Goal: Transaction & Acquisition: Purchase product/service

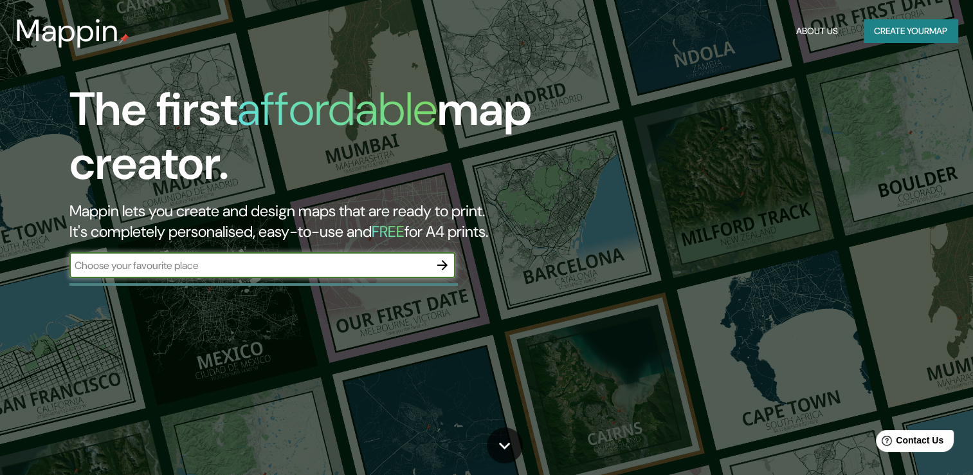
click at [244, 264] on input "text" at bounding box center [249, 265] width 360 height 15
type input "costarica san [PERSON_NAME] fidelitas"
click at [442, 264] on icon "button" at bounding box center [442, 264] width 15 height 15
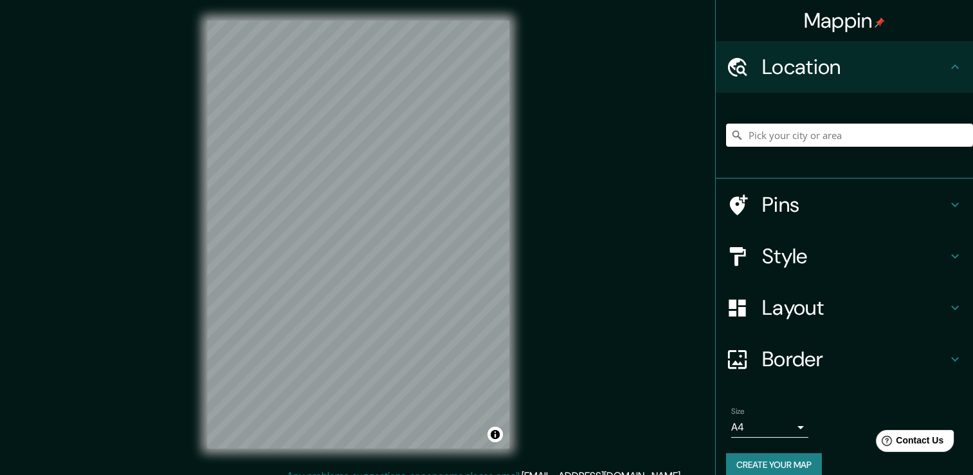
click at [796, 125] on input "Pick your city or area" at bounding box center [849, 134] width 247 height 23
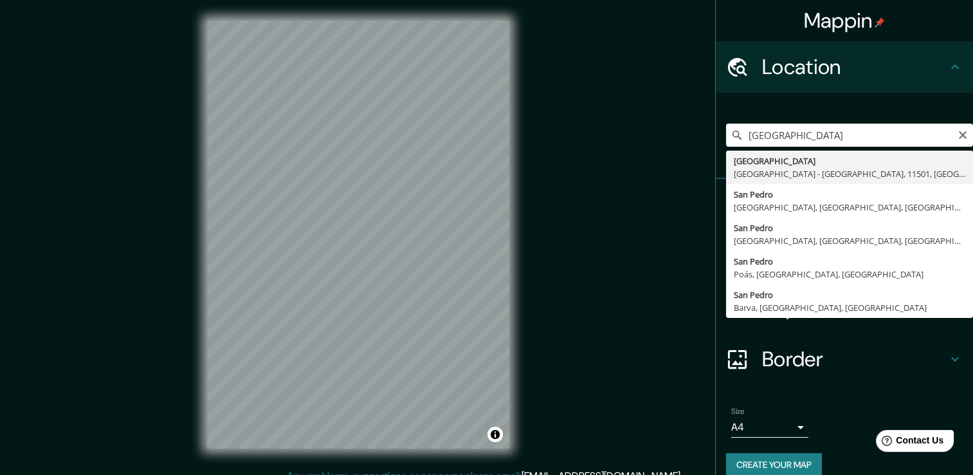
type input "[GEOGRAPHIC_DATA], [GEOGRAPHIC_DATA] - [GEOGRAPHIC_DATA], 11501, [GEOGRAPHIC_DA…"
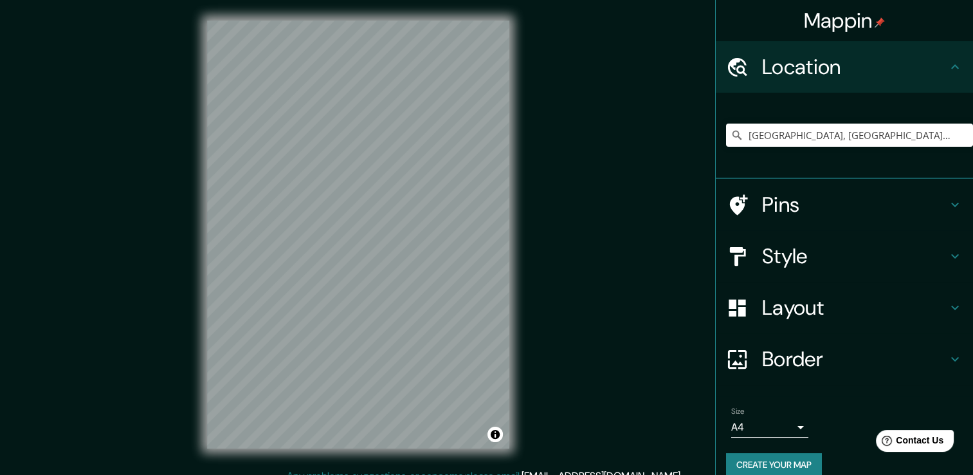
click at [751, 258] on div at bounding box center [744, 256] width 36 height 23
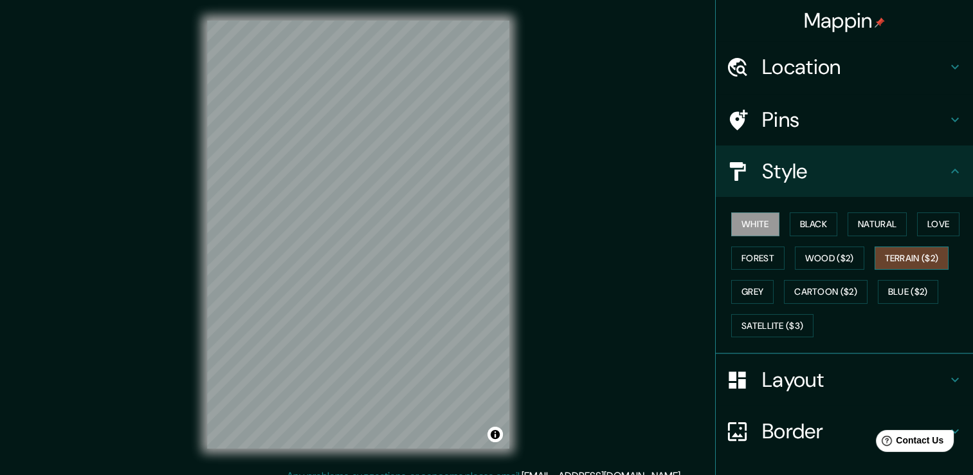
click at [904, 259] on button "Terrain ($2)" at bounding box center [912, 258] width 75 height 24
click at [826, 263] on button "Wood ($2)" at bounding box center [829, 258] width 69 height 24
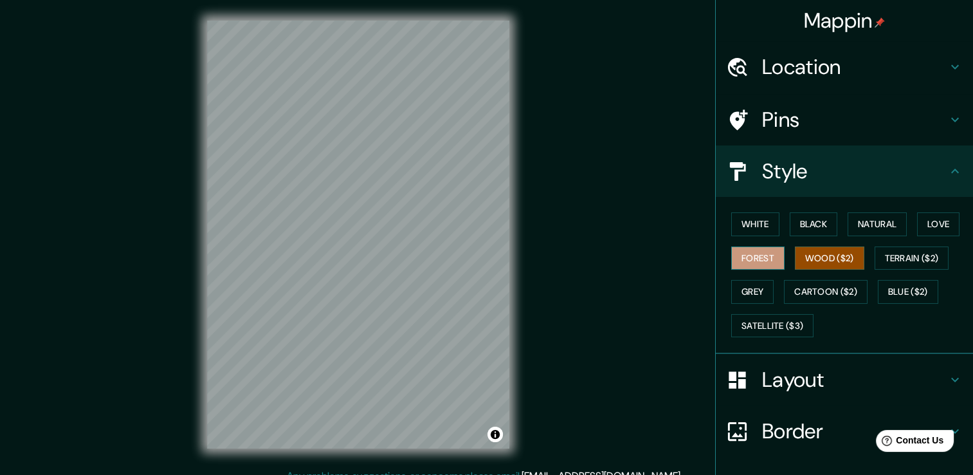
click at [765, 263] on button "Forest" at bounding box center [757, 258] width 53 height 24
click at [793, 334] on button "Satellite ($3)" at bounding box center [772, 326] width 82 height 24
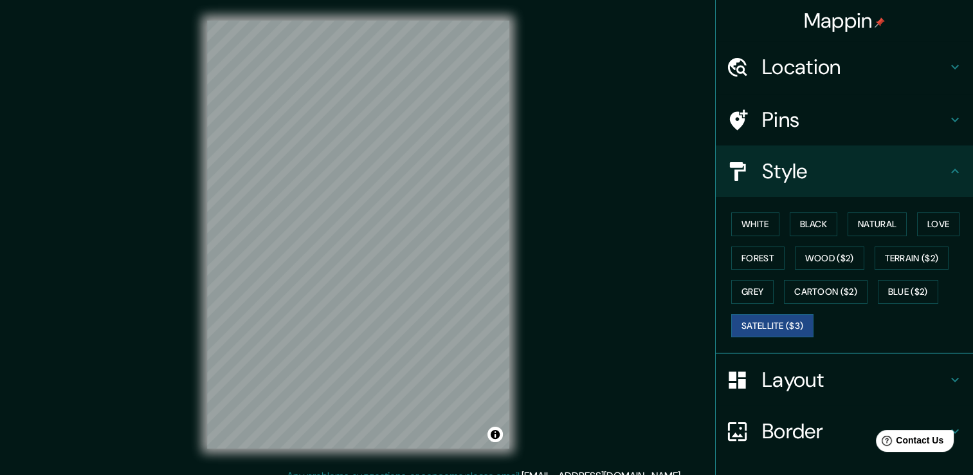
click at [529, 238] on div "© Mapbox © OpenStreetMap Improve this map © Maxar" at bounding box center [357, 234] width 343 height 468
click at [741, 283] on button "Grey" at bounding box center [752, 292] width 42 height 24
click at [801, 224] on button "Black" at bounding box center [814, 224] width 48 height 24
click at [750, 276] on div "White Black Natural Love Forest Wood ($2) Terrain ($2) Grey Cartoon ($2) Blue (…" at bounding box center [849, 274] width 247 height 135
click at [759, 316] on button "Satellite ($3)" at bounding box center [772, 326] width 82 height 24
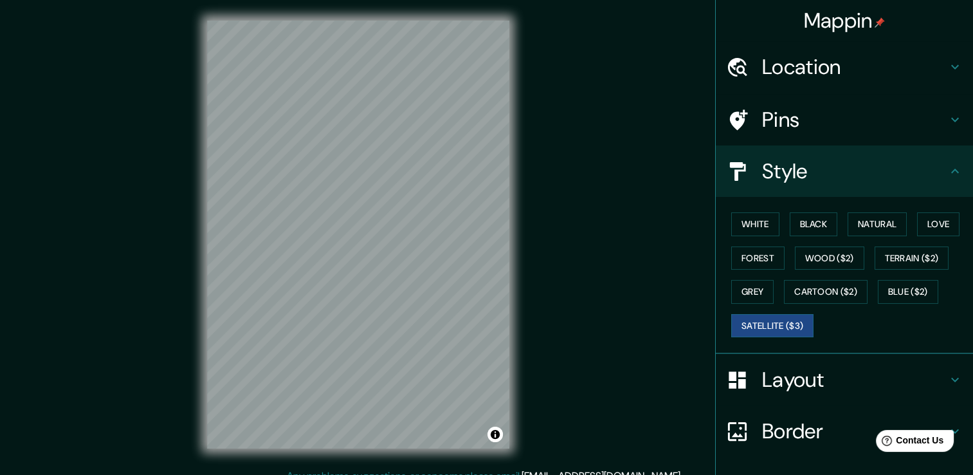
click at [767, 127] on h4 "Pins" at bounding box center [854, 120] width 185 height 26
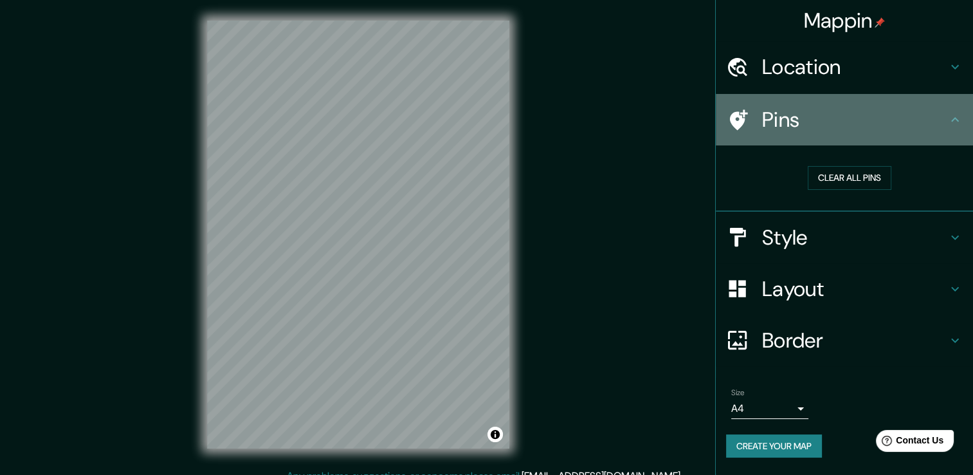
click at [767, 127] on h4 "Pins" at bounding box center [854, 120] width 185 height 26
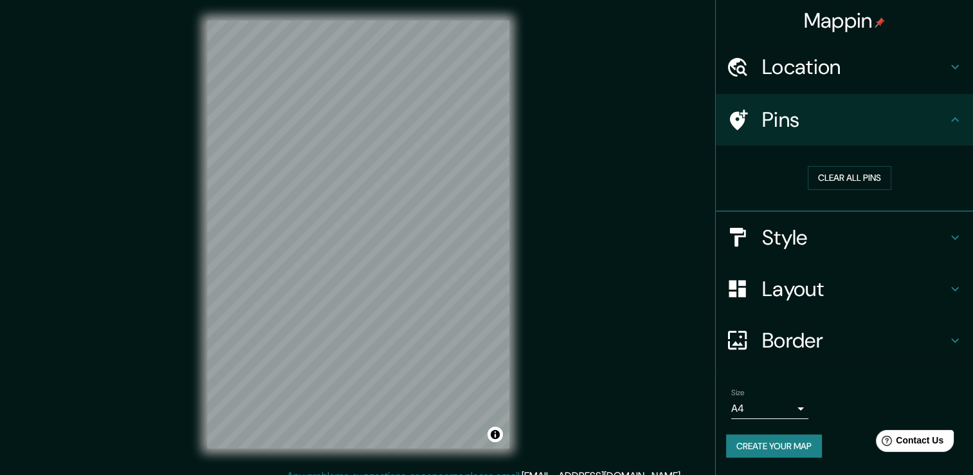
click at [792, 446] on button "Create your map" at bounding box center [774, 446] width 96 height 24
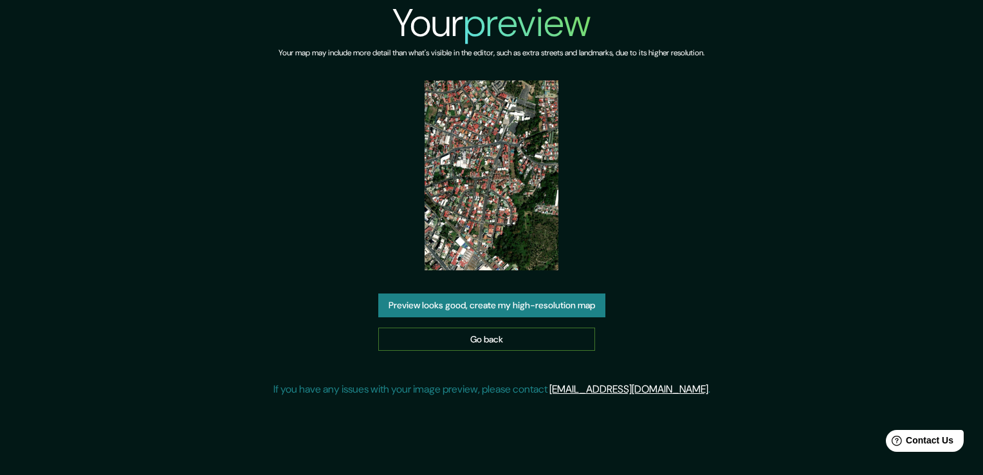
click at [466, 327] on link "Go back" at bounding box center [486, 339] width 217 height 24
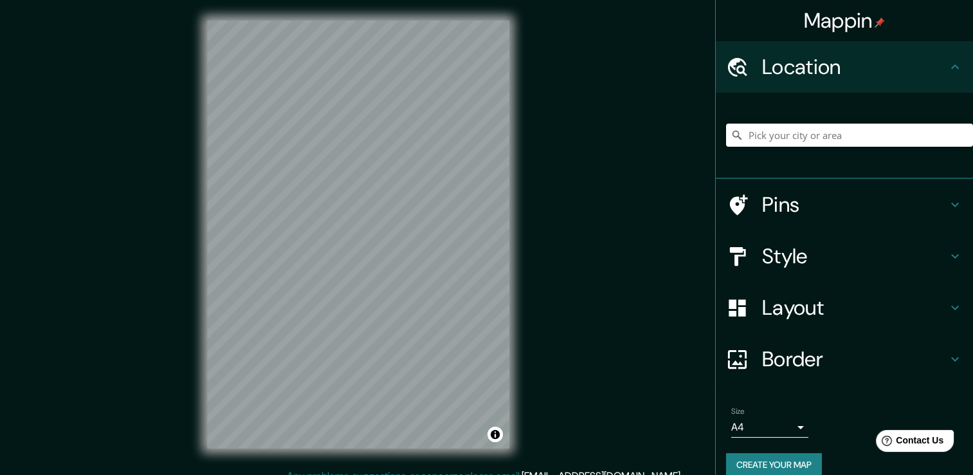
click at [792, 131] on input "Pick your city or area" at bounding box center [849, 134] width 247 height 23
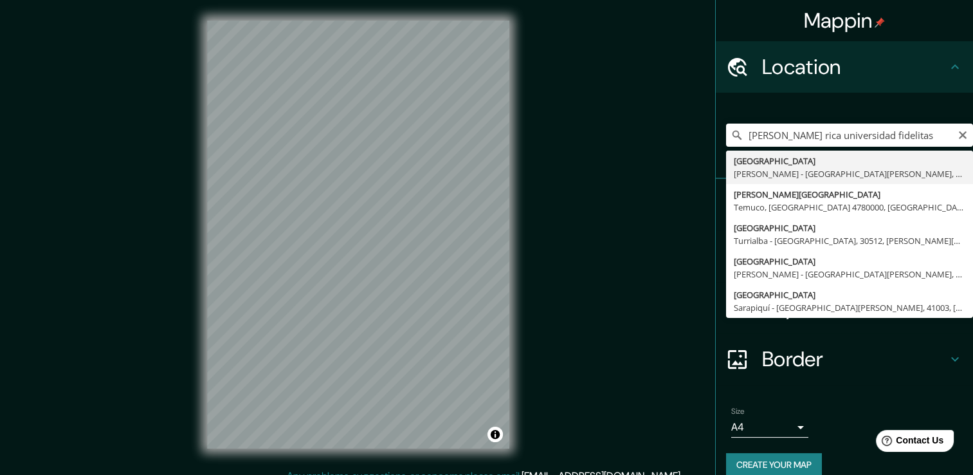
type input "[GEOGRAPHIC_DATA], [GEOGRAPHIC_DATA] - [GEOGRAPHIC_DATA][PERSON_NAME], 11501, […"
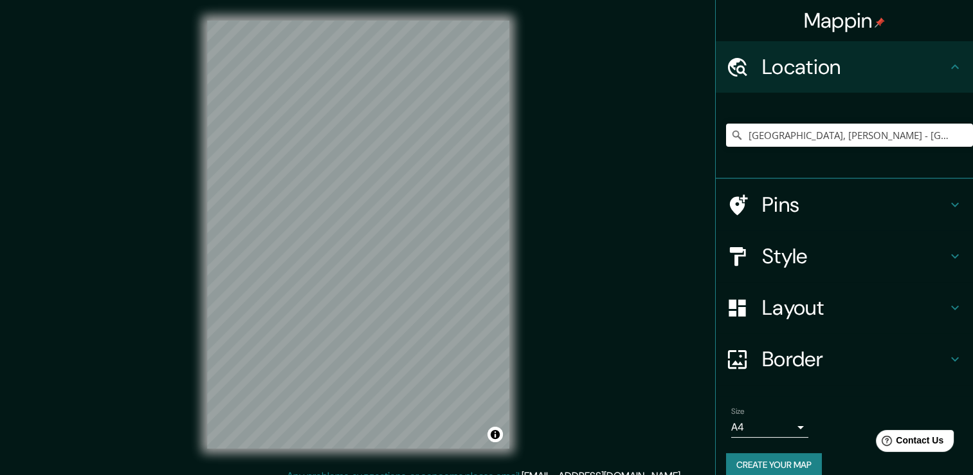
click at [786, 268] on h4 "Style" at bounding box center [854, 256] width 185 height 26
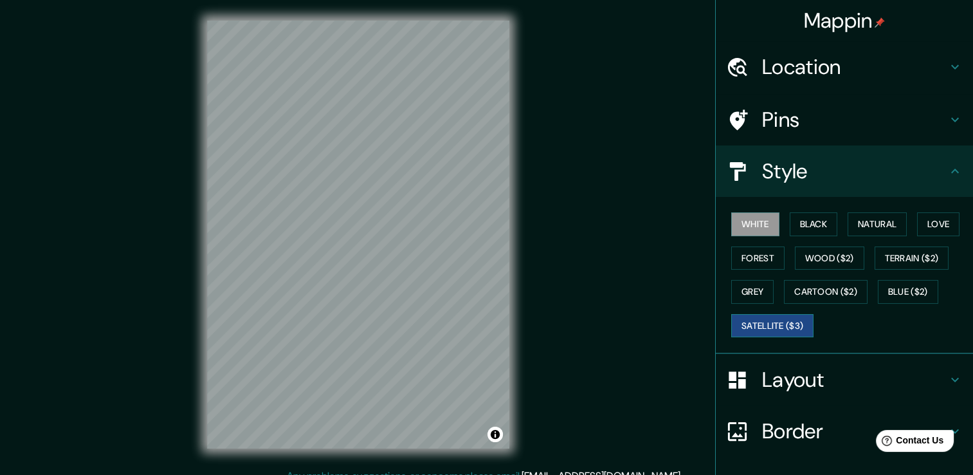
click at [767, 323] on button "Satellite ($3)" at bounding box center [772, 326] width 82 height 24
click at [806, 217] on button "Black" at bounding box center [814, 224] width 48 height 24
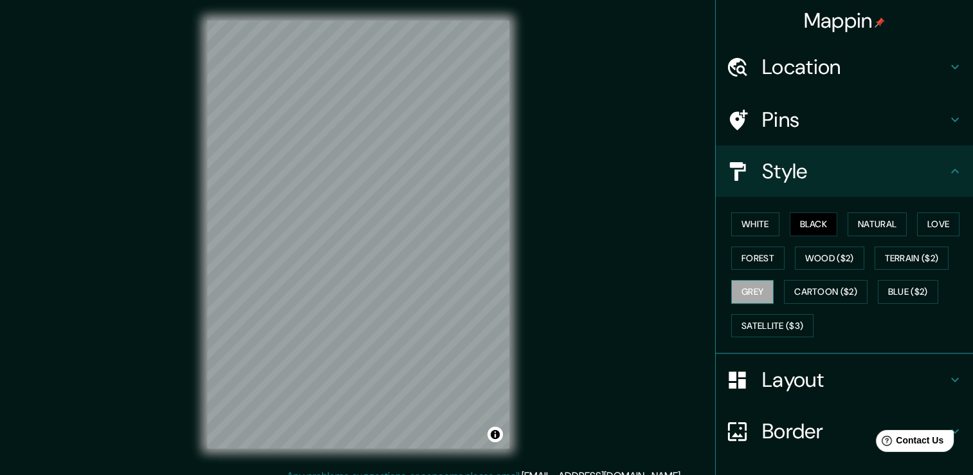
click at [745, 287] on button "Grey" at bounding box center [752, 292] width 42 height 24
click at [750, 252] on button "Forest" at bounding box center [757, 258] width 53 height 24
click at [797, 227] on button "Black" at bounding box center [814, 224] width 48 height 24
click at [767, 227] on button "White" at bounding box center [755, 224] width 48 height 24
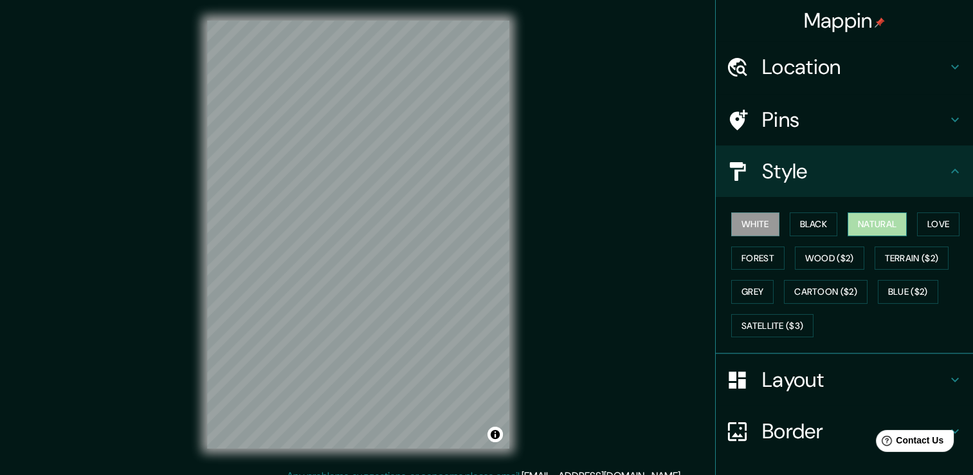
click at [875, 224] on button "Natural" at bounding box center [877, 224] width 59 height 24
click at [927, 226] on button "Love" at bounding box center [938, 224] width 42 height 24
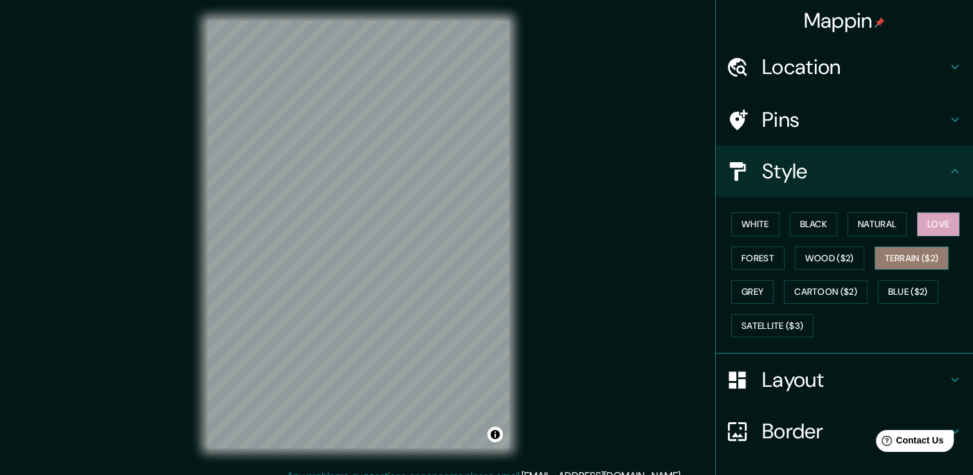
click at [882, 261] on button "Terrain ($2)" at bounding box center [912, 258] width 75 height 24
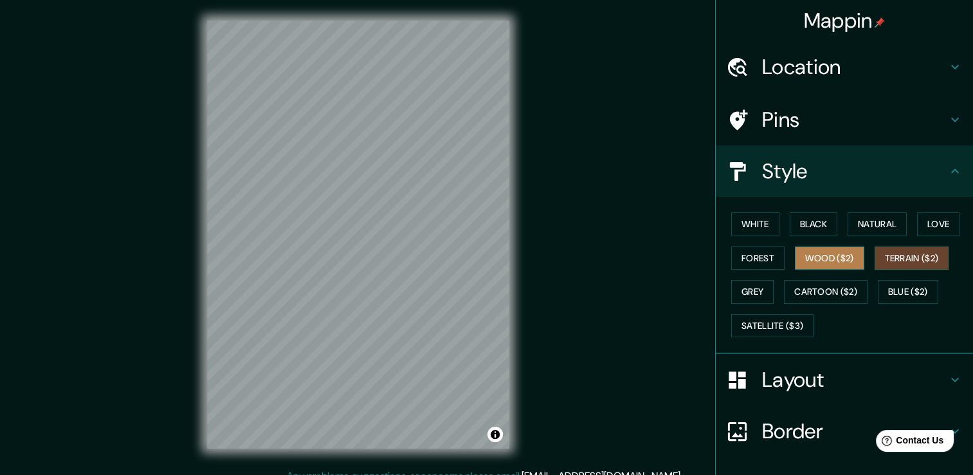
click at [820, 260] on button "Wood ($2)" at bounding box center [829, 258] width 69 height 24
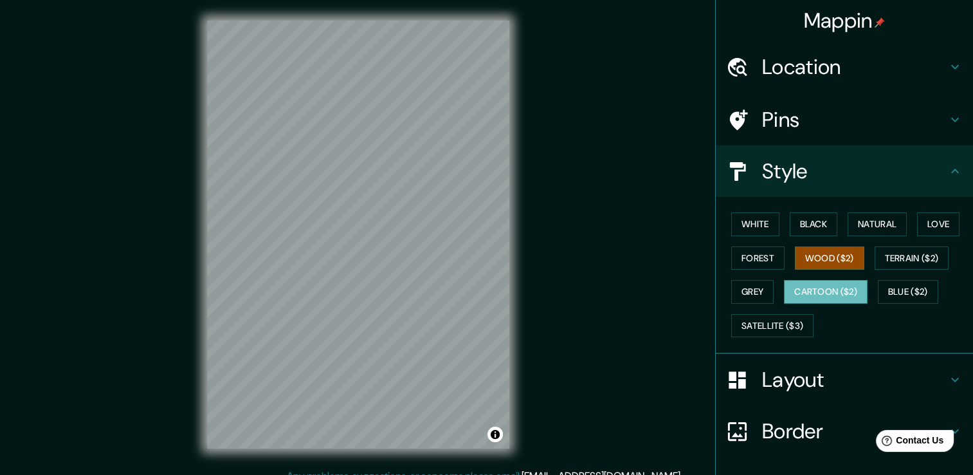
click at [839, 284] on button "Cartoon ($2)" at bounding box center [826, 292] width 84 height 24
click at [878, 285] on button "Blue ($2)" at bounding box center [908, 292] width 60 height 24
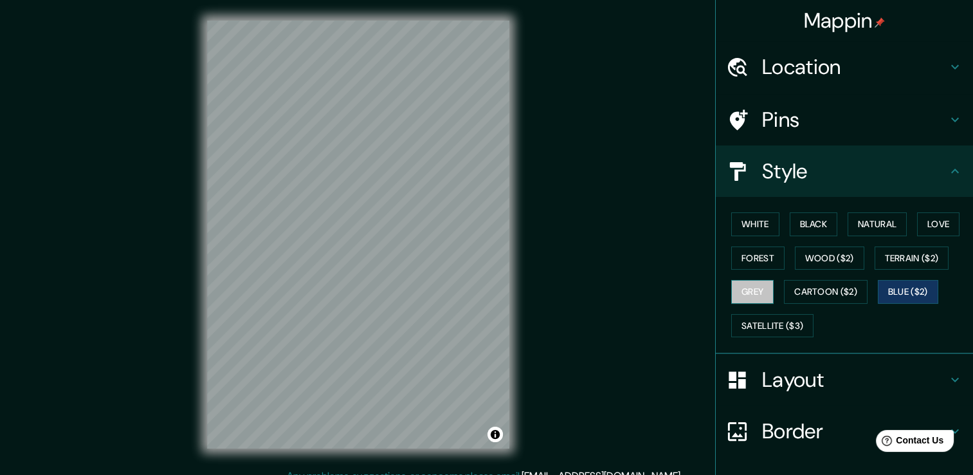
click at [748, 284] on button "Grey" at bounding box center [752, 292] width 42 height 24
click at [749, 259] on button "Forest" at bounding box center [757, 258] width 53 height 24
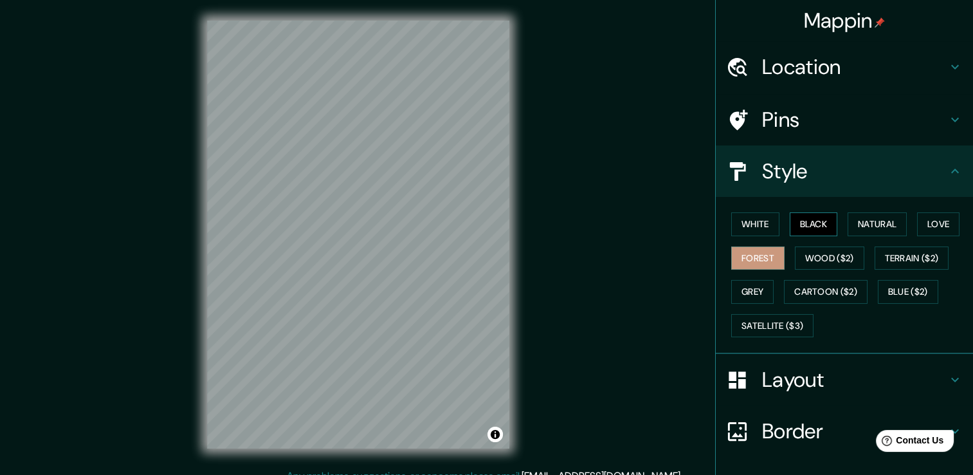
click at [790, 228] on button "Black" at bounding box center [814, 224] width 48 height 24
click at [758, 228] on button "White" at bounding box center [755, 224] width 48 height 24
click at [791, 226] on button "Black" at bounding box center [814, 224] width 48 height 24
click at [767, 321] on button "Satellite ($3)" at bounding box center [772, 326] width 82 height 24
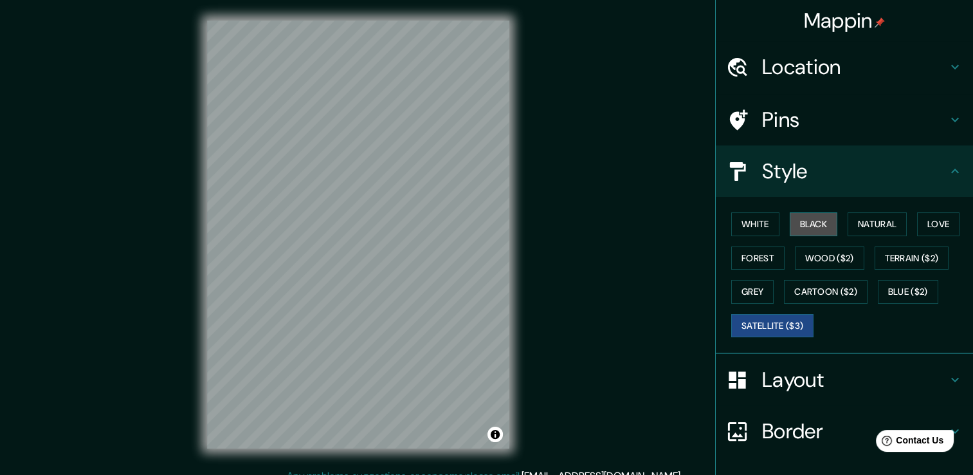
click at [800, 221] on button "Black" at bounding box center [814, 224] width 48 height 24
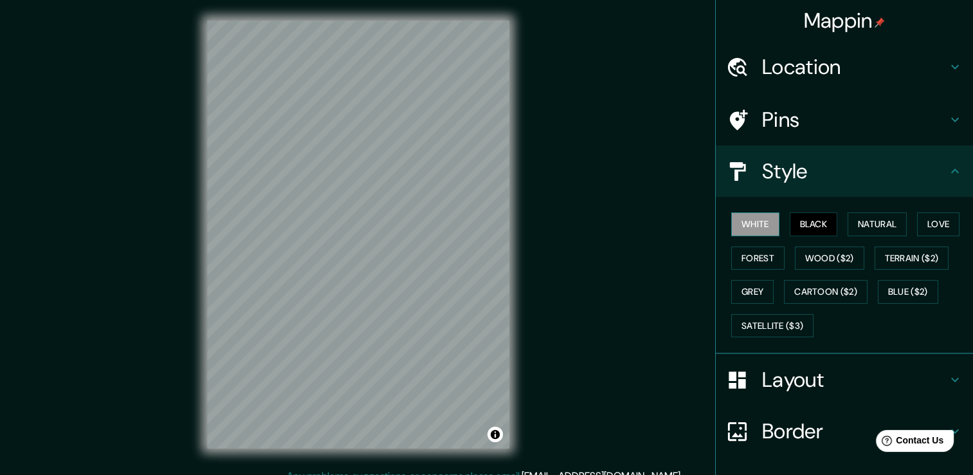
click at [759, 221] on button "White" at bounding box center [755, 224] width 48 height 24
click at [775, 224] on div "White Black Natural Love Forest Wood ($2) Terrain ($2) Grey Cartoon ($2) Blue (…" at bounding box center [849, 274] width 247 height 135
click at [780, 225] on div "White Black Natural Love Forest Wood ($2) Terrain ($2) Grey Cartoon ($2) Blue (…" at bounding box center [849, 274] width 247 height 135
click at [790, 226] on button "Black" at bounding box center [814, 224] width 48 height 24
click at [857, 225] on button "Natural" at bounding box center [877, 224] width 59 height 24
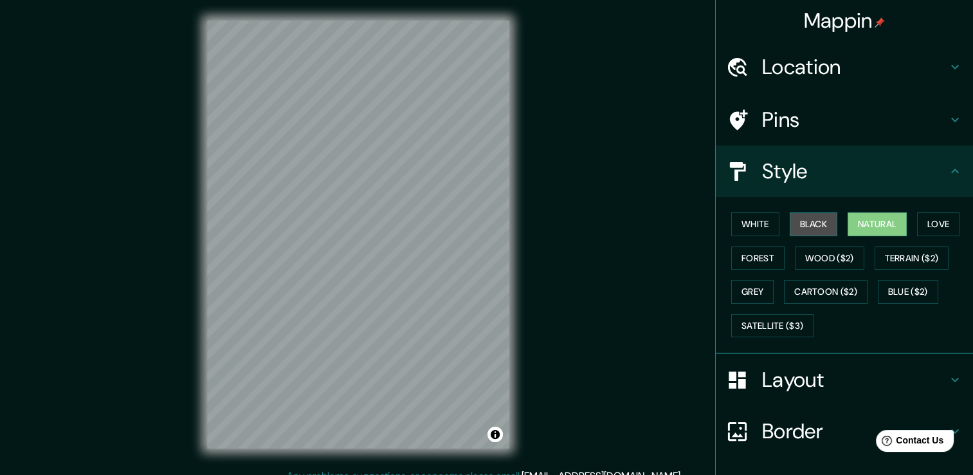
click at [811, 223] on button "Black" at bounding box center [814, 224] width 48 height 24
click at [745, 253] on button "Forest" at bounding box center [757, 258] width 53 height 24
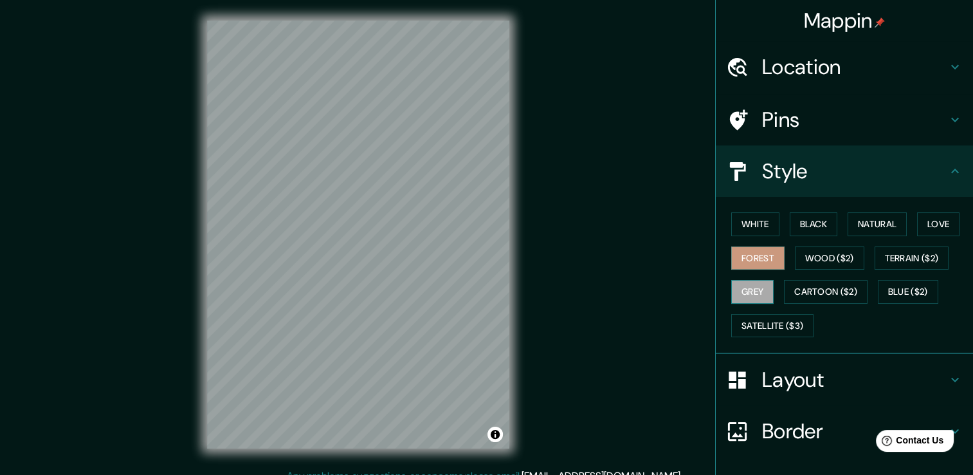
click at [739, 280] on button "Grey" at bounding box center [752, 292] width 42 height 24
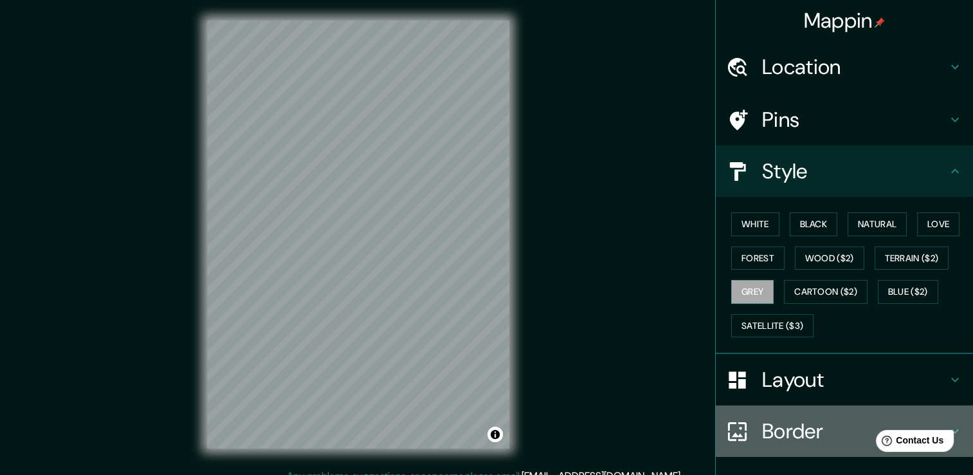
click at [780, 431] on h4 "Border" at bounding box center [854, 431] width 185 height 26
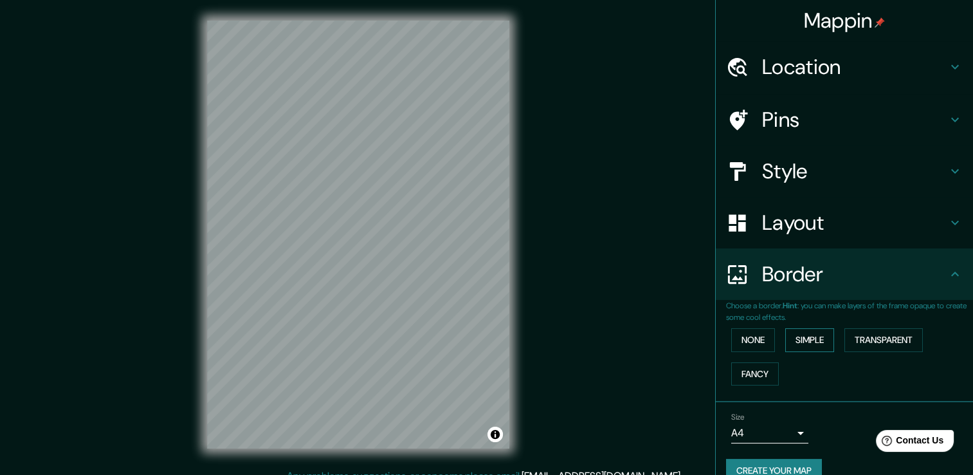
click at [792, 340] on button "Simple" at bounding box center [809, 340] width 49 height 24
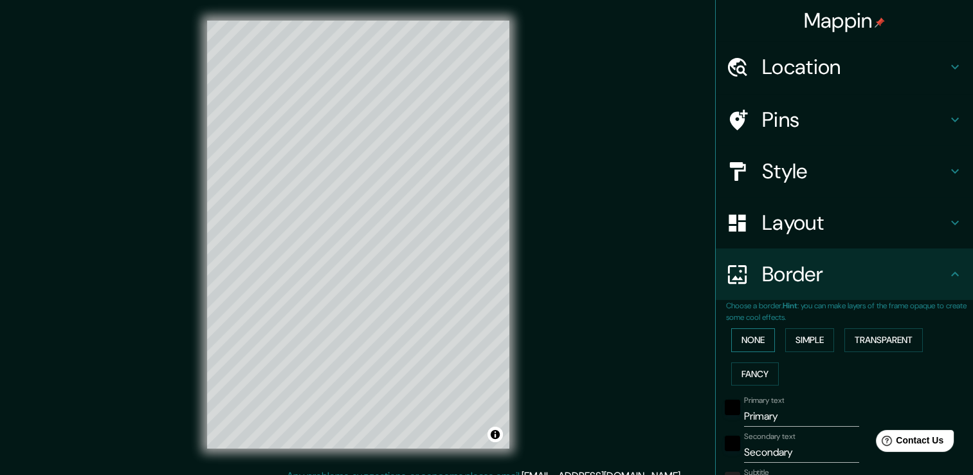
click at [765, 341] on button "None" at bounding box center [753, 340] width 44 height 24
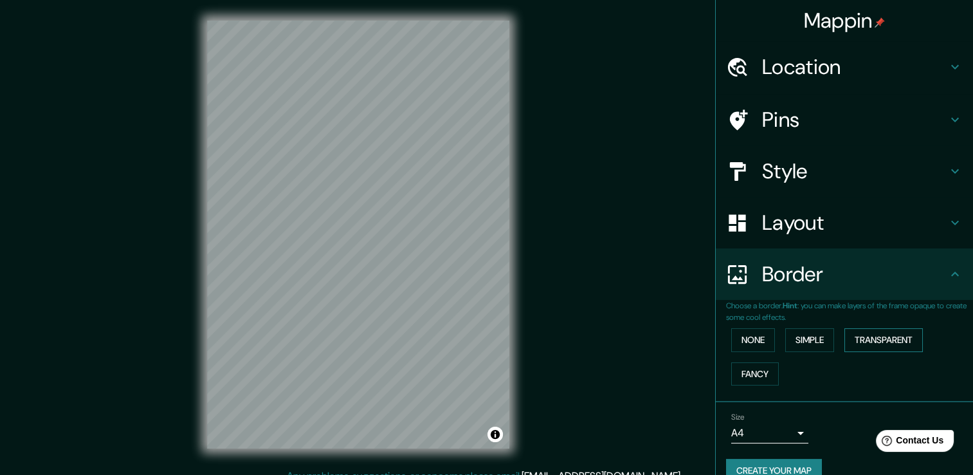
click at [859, 338] on button "Transparent" at bounding box center [883, 340] width 78 height 24
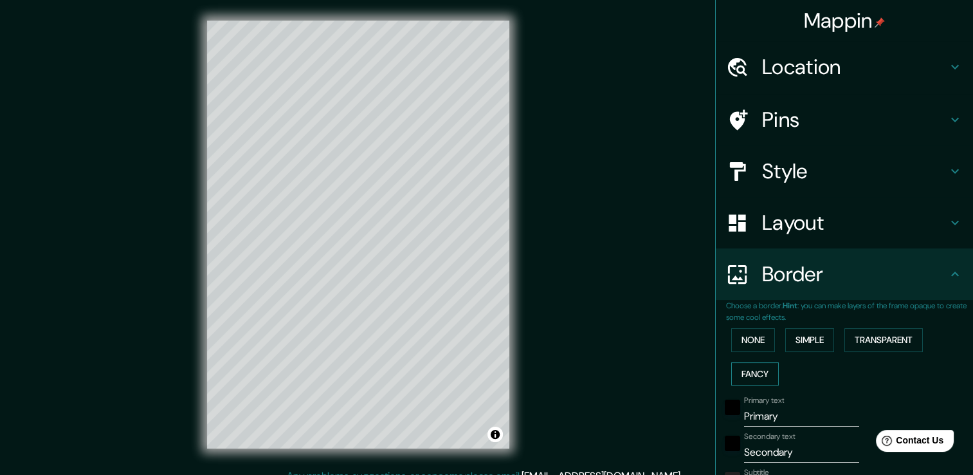
click at [754, 371] on button "Fancy" at bounding box center [755, 374] width 48 height 24
click at [746, 342] on button "None" at bounding box center [753, 340] width 44 height 24
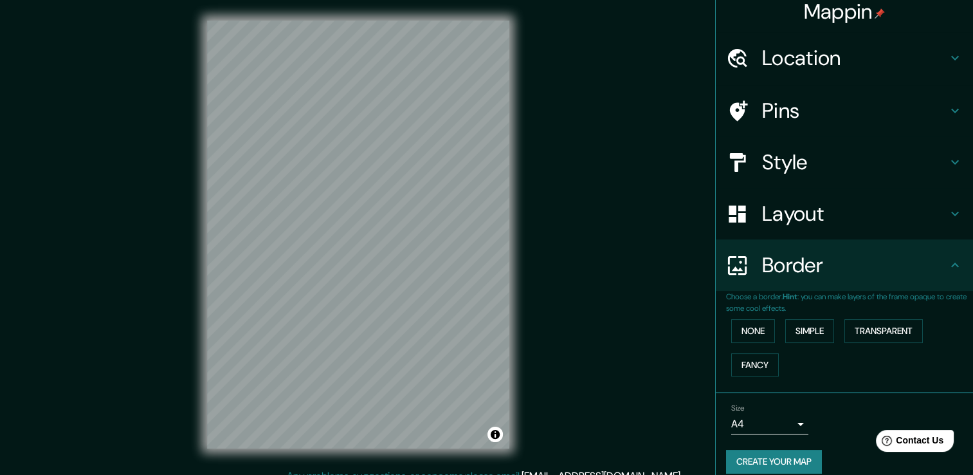
scroll to position [21, 0]
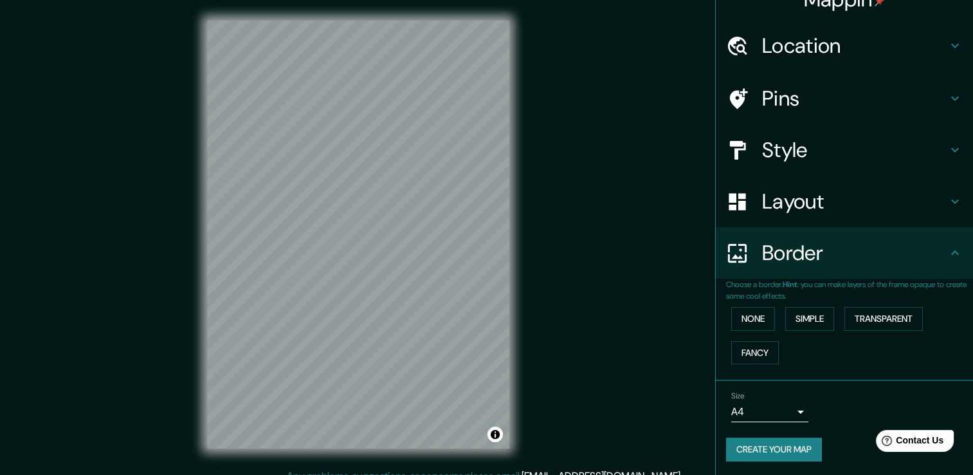
click at [781, 446] on button "Create your map" at bounding box center [774, 449] width 96 height 24
click at [767, 448] on button "Create your map" at bounding box center [774, 449] width 96 height 24
click at [778, 149] on h4 "Style" at bounding box center [854, 150] width 185 height 26
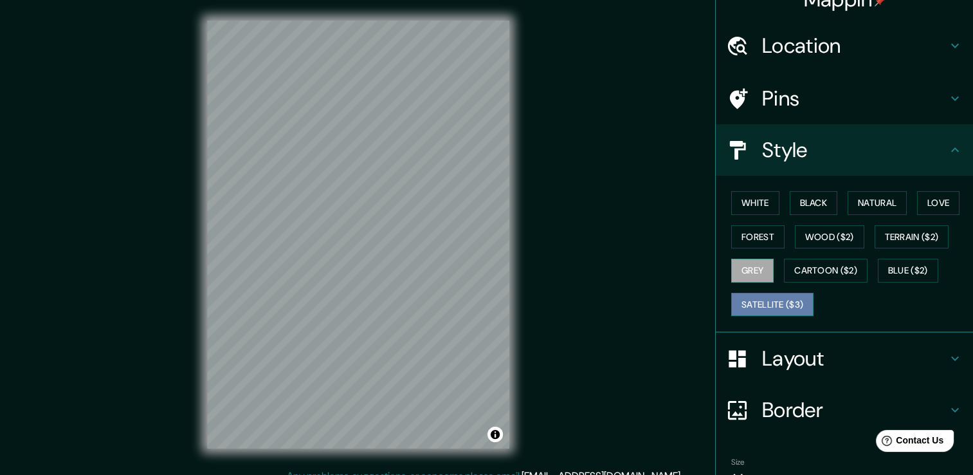
click at [769, 300] on button "Satellite ($3)" at bounding box center [772, 305] width 82 height 24
click at [738, 259] on button "Grey" at bounding box center [752, 271] width 42 height 24
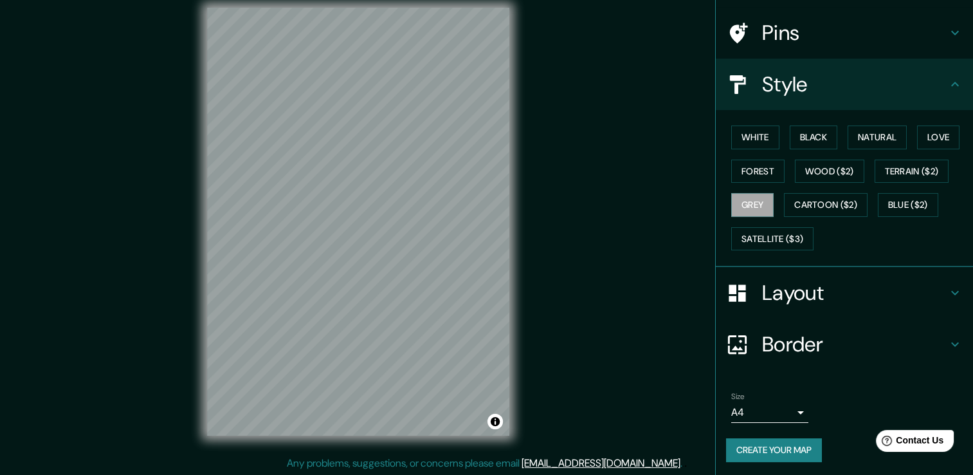
scroll to position [14, 0]
click at [775, 449] on button "Create your map" at bounding box center [774, 450] width 96 height 24
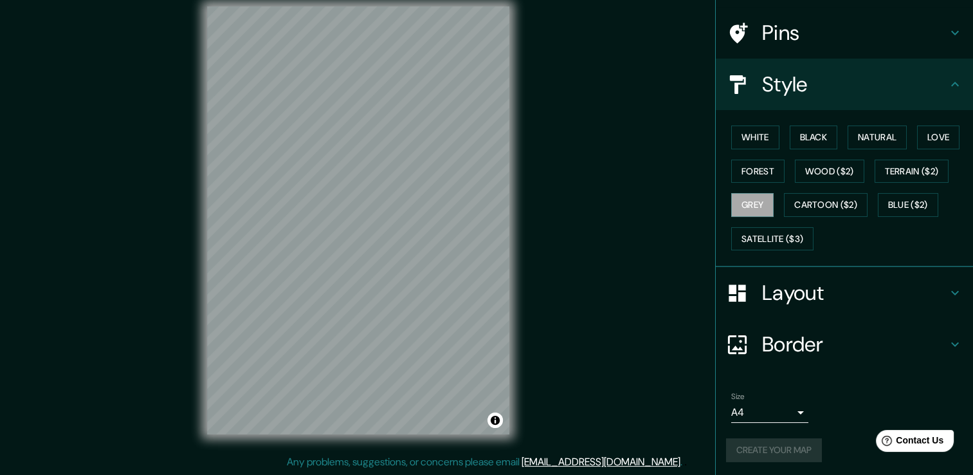
click at [798, 292] on h4 "Layout" at bounding box center [854, 293] width 185 height 26
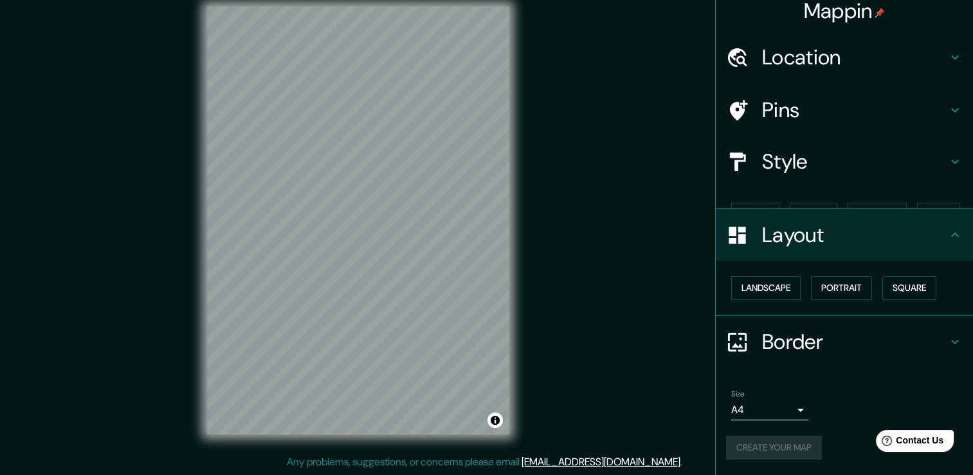
scroll to position [0, 0]
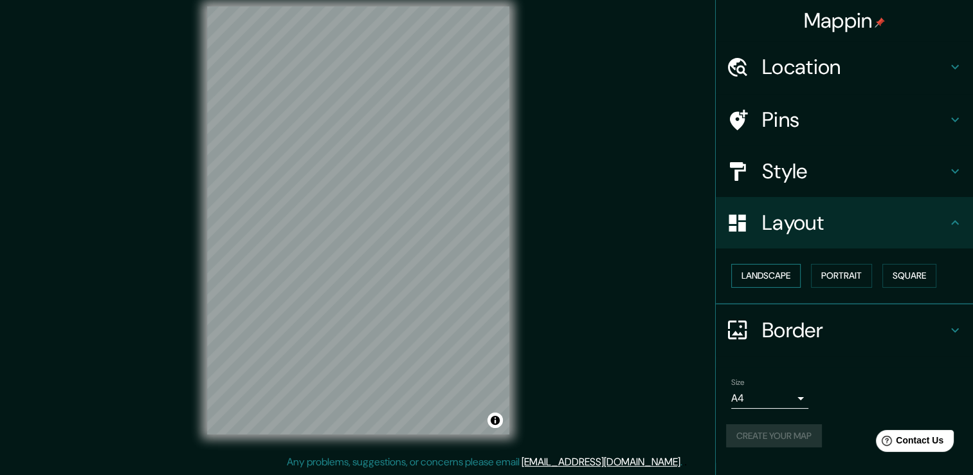
click at [782, 275] on button "Landscape" at bounding box center [765, 276] width 69 height 24
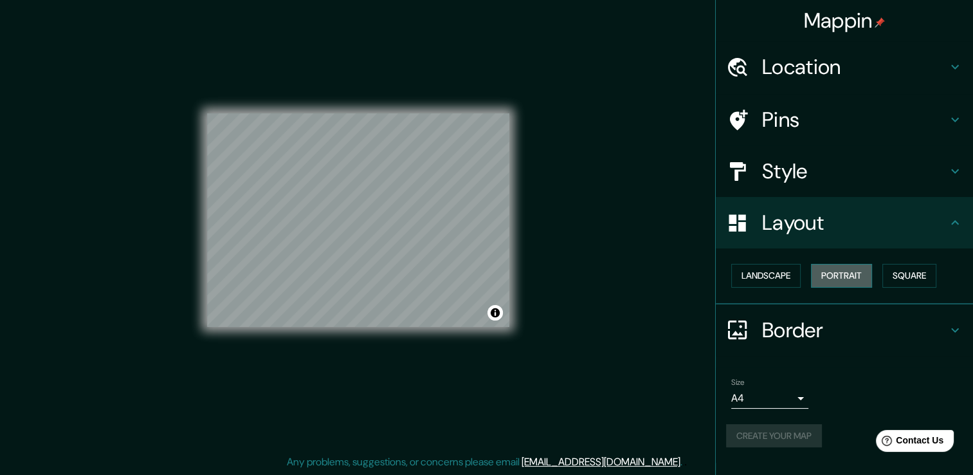
click at [857, 272] on button "Portrait" at bounding box center [841, 276] width 61 height 24
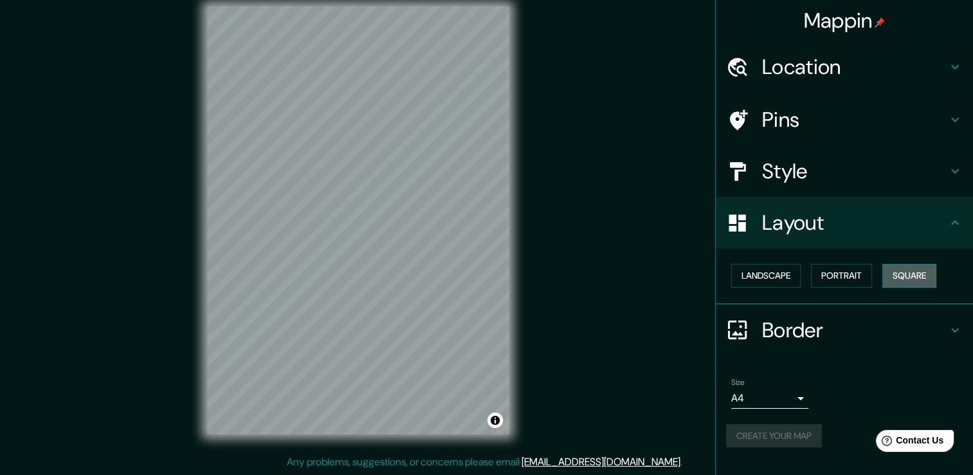
click at [907, 271] on button "Square" at bounding box center [909, 276] width 54 height 24
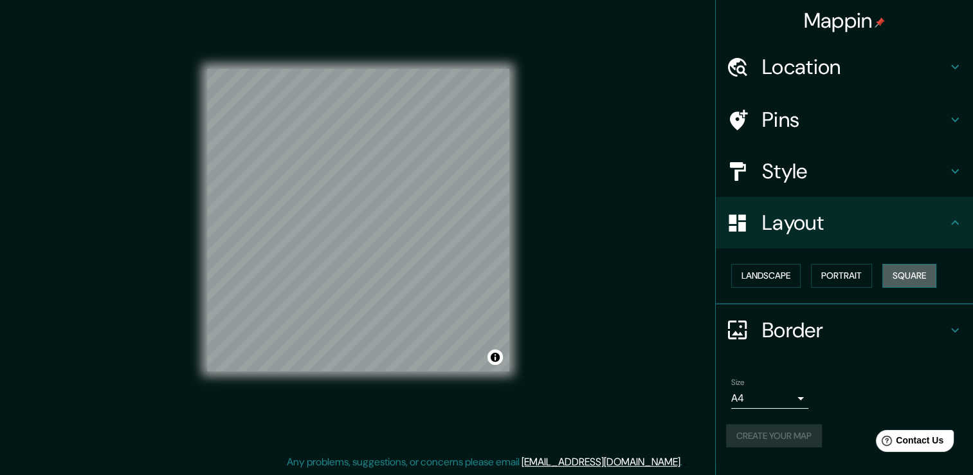
click at [920, 276] on button "Square" at bounding box center [909, 276] width 54 height 24
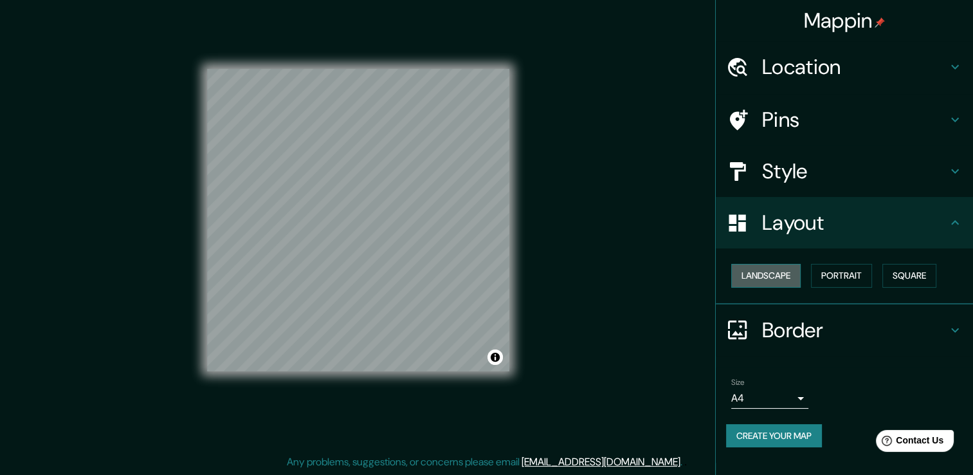
click at [759, 271] on button "Landscape" at bounding box center [765, 276] width 69 height 24
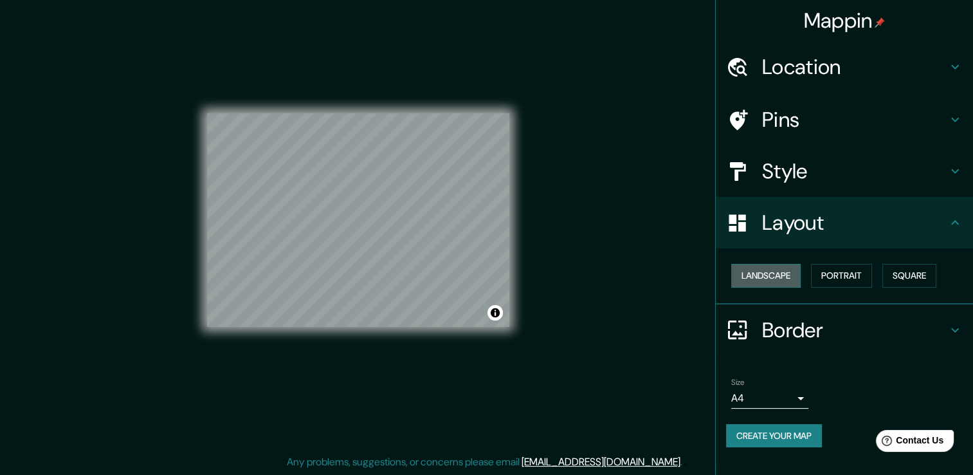
click at [759, 271] on button "Landscape" at bounding box center [765, 276] width 69 height 24
click at [815, 273] on button "Portrait" at bounding box center [841, 276] width 61 height 24
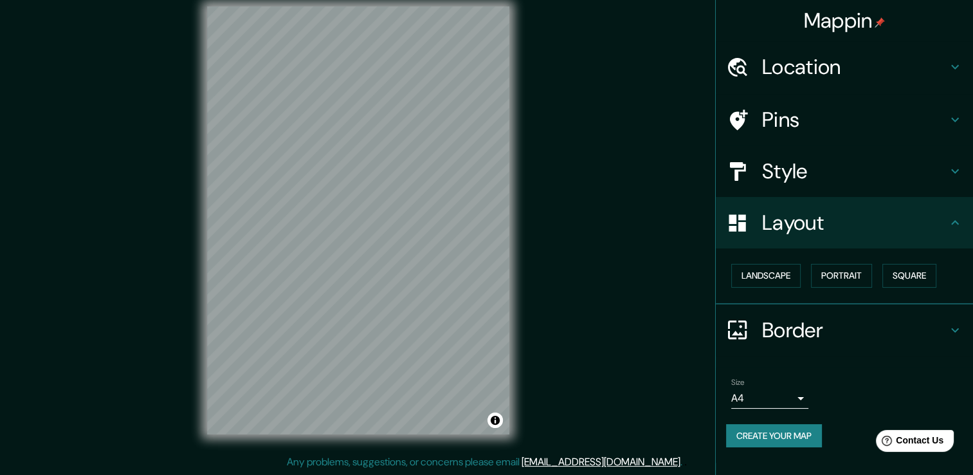
drag, startPoint x: 580, startPoint y: 213, endPoint x: 576, endPoint y: 246, distance: 33.7
click at [576, 246] on div "Mappin Location Calle Universidad Fidélitas, Montes de Oca - Provincia de San J…" at bounding box center [486, 230] width 973 height 489
click at [916, 269] on button "Square" at bounding box center [909, 276] width 54 height 24
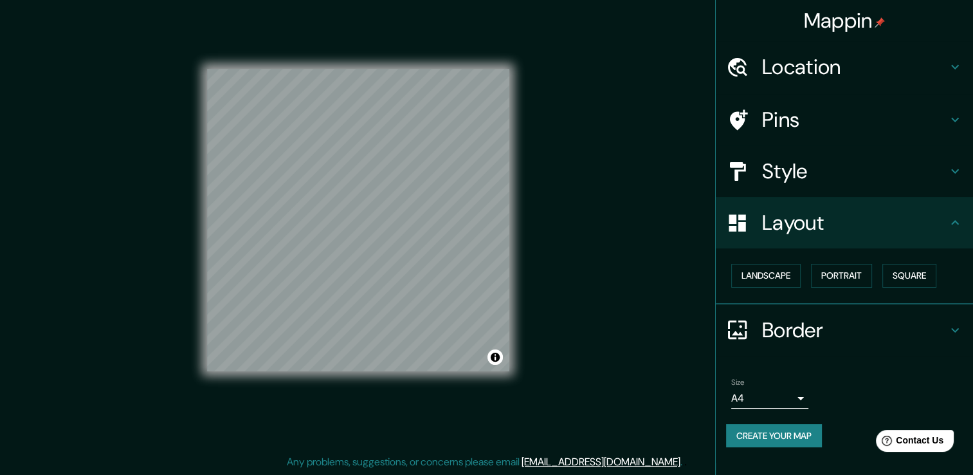
click at [877, 278] on div "Landscape Portrait Square" at bounding box center [849, 276] width 247 height 34
click at [871, 274] on button "Portrait" at bounding box center [841, 276] width 61 height 24
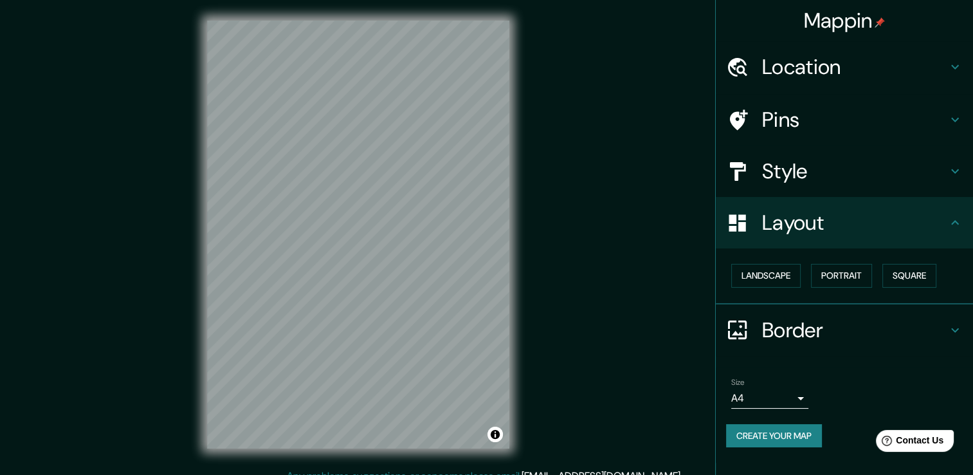
click at [796, 78] on h4 "Location" at bounding box center [854, 67] width 185 height 26
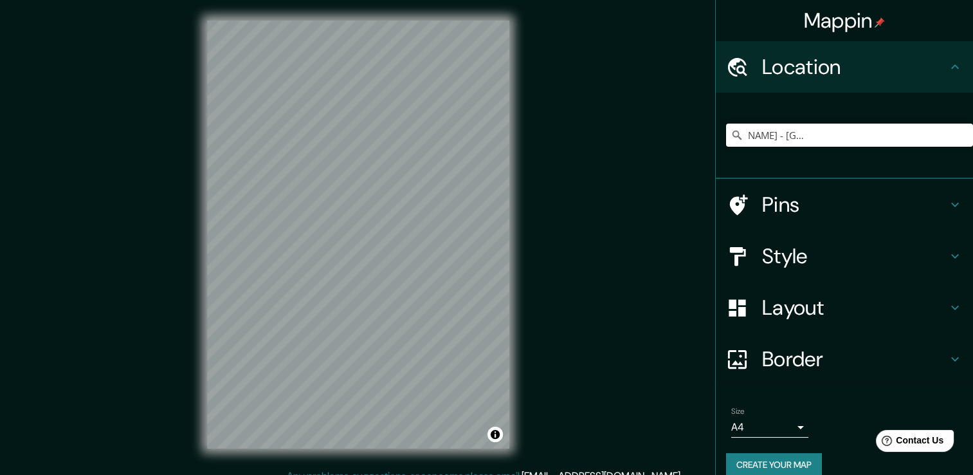
scroll to position [0, 175]
drag, startPoint x: 738, startPoint y: 135, endPoint x: 985, endPoint y: 155, distance: 247.8
click at [973, 155] on html "Mappin Location Calle Universidad Fidélitas, Montes de Oca - Provincia de San J…" at bounding box center [486, 237] width 973 height 475
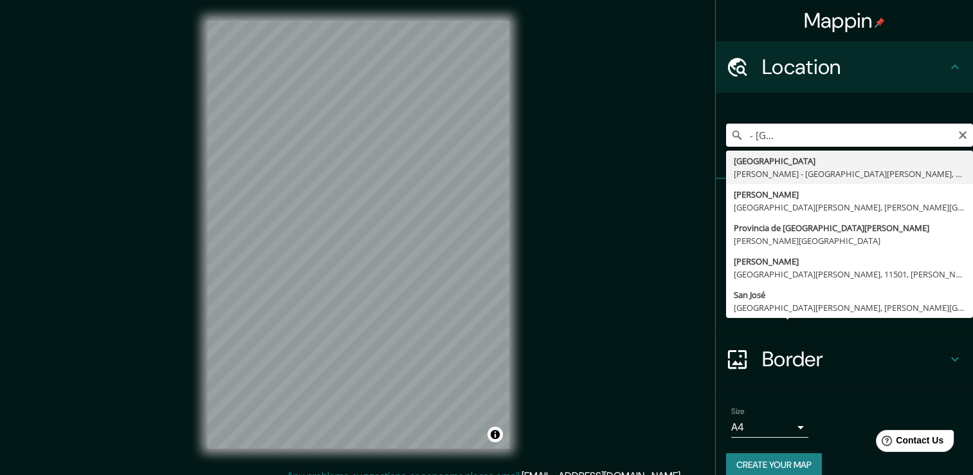
scroll to position [0, 0]
click at [769, 114] on div "Calle Universidad Fidélitas, Montes de Oca - Provincia de San José, 11501, Cost…" at bounding box center [849, 135] width 247 height 64
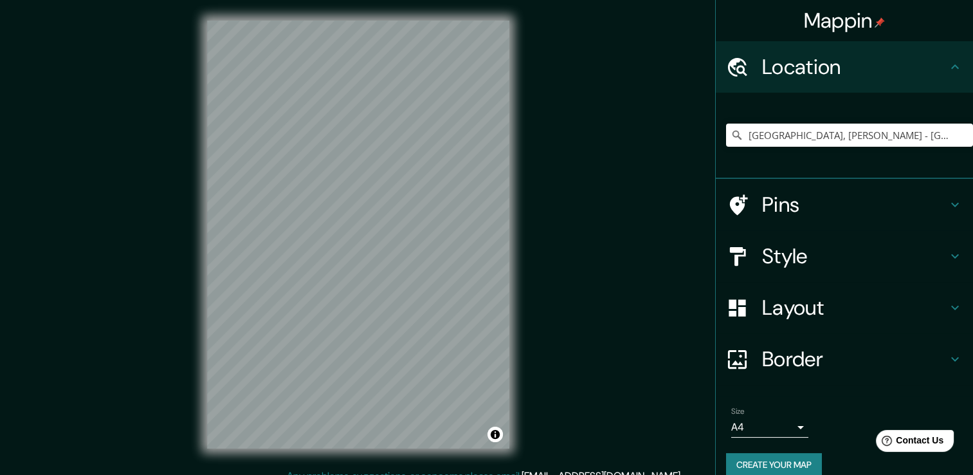
click at [779, 253] on h4 "Style" at bounding box center [854, 256] width 185 height 26
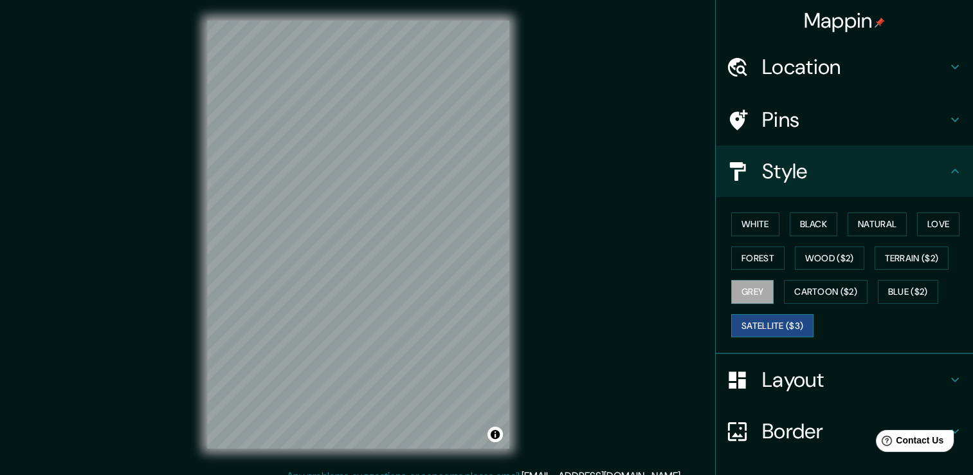
click at [788, 318] on button "Satellite ($3)" at bounding box center [772, 326] width 82 height 24
drag, startPoint x: 587, startPoint y: 204, endPoint x: 561, endPoint y: 276, distance: 76.7
click at [561, 276] on div "Mappin Location Calle Universidad Fidélitas, Montes de Oca - Provincia de San J…" at bounding box center [486, 244] width 973 height 489
click at [741, 286] on button "Grey" at bounding box center [752, 292] width 42 height 24
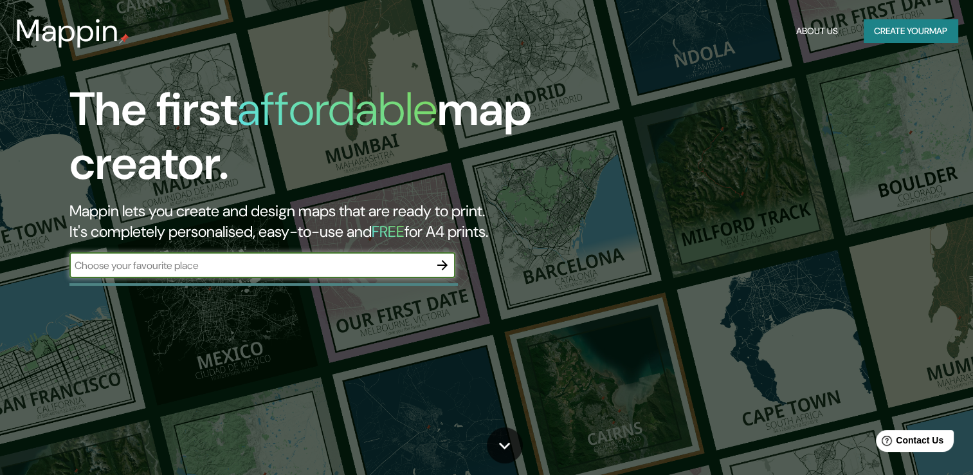
click at [223, 252] on div "​" at bounding box center [262, 265] width 386 height 26
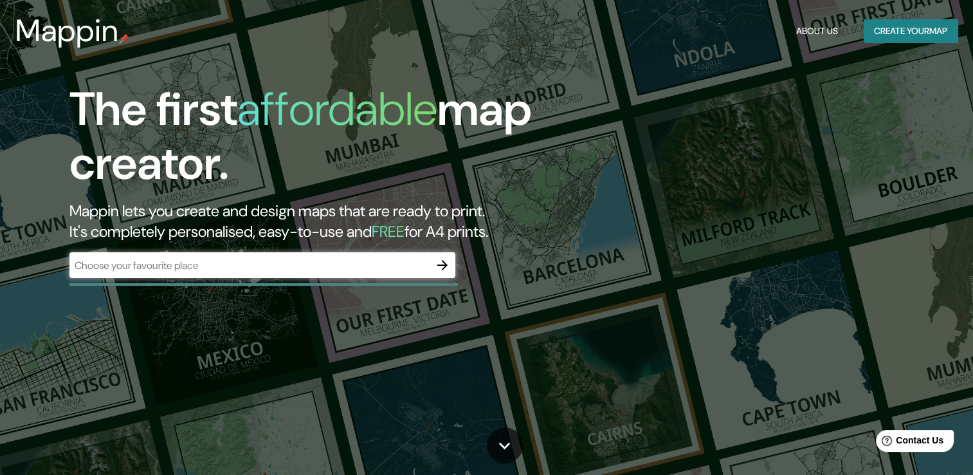
click at [228, 254] on div "​" at bounding box center [262, 265] width 386 height 26
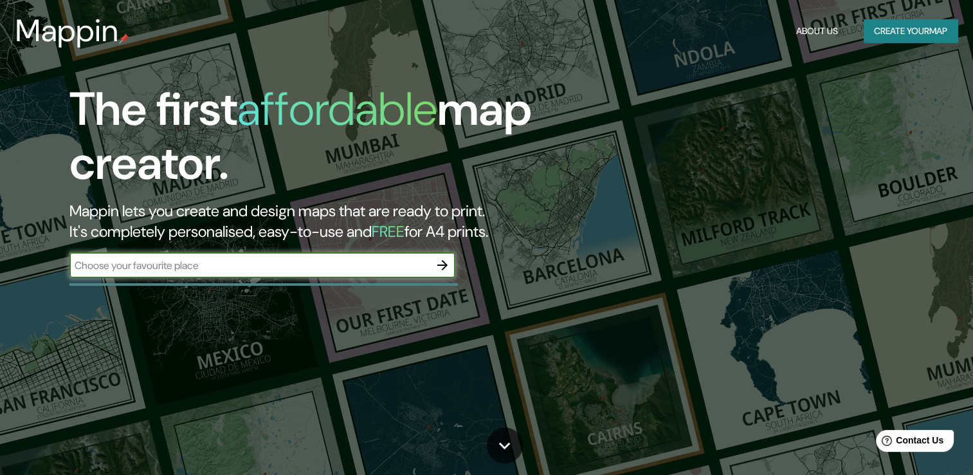
click at [441, 271] on icon "button" at bounding box center [442, 264] width 15 height 15
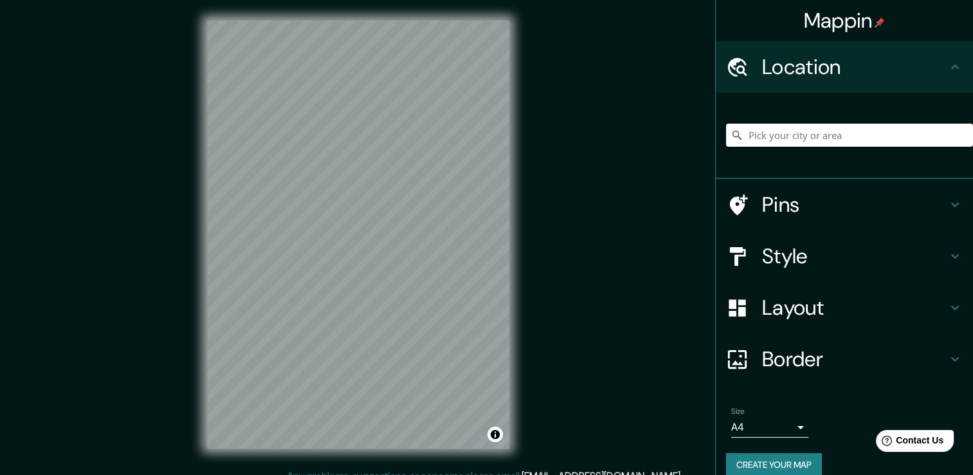
click at [776, 138] on input "Pick your city or area" at bounding box center [849, 134] width 247 height 23
paste input "[GEOGRAPHIC_DATA], [GEOGRAPHIC_DATA] - [GEOGRAPHIC_DATA], 11501, [GEOGRAPHIC_DA…"
type input "[GEOGRAPHIC_DATA], [GEOGRAPHIC_DATA] - [GEOGRAPHIC_DATA], 11501, [GEOGRAPHIC_DA…"
click at [790, 259] on h4 "Style" at bounding box center [854, 256] width 185 height 26
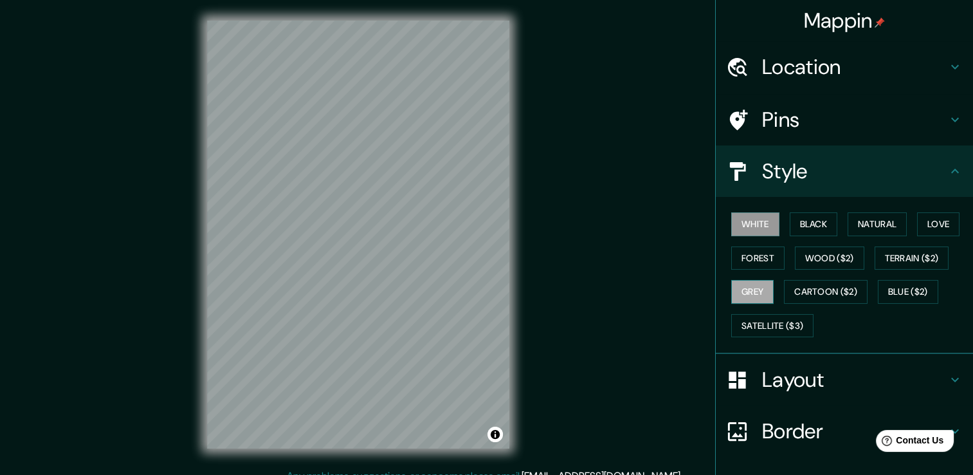
click at [747, 292] on button "Grey" at bounding box center [752, 292] width 42 height 24
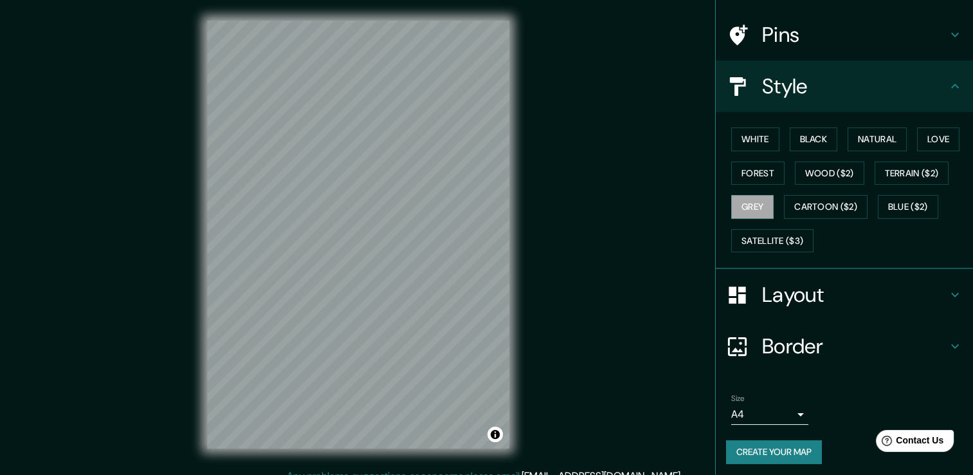
scroll to position [87, 0]
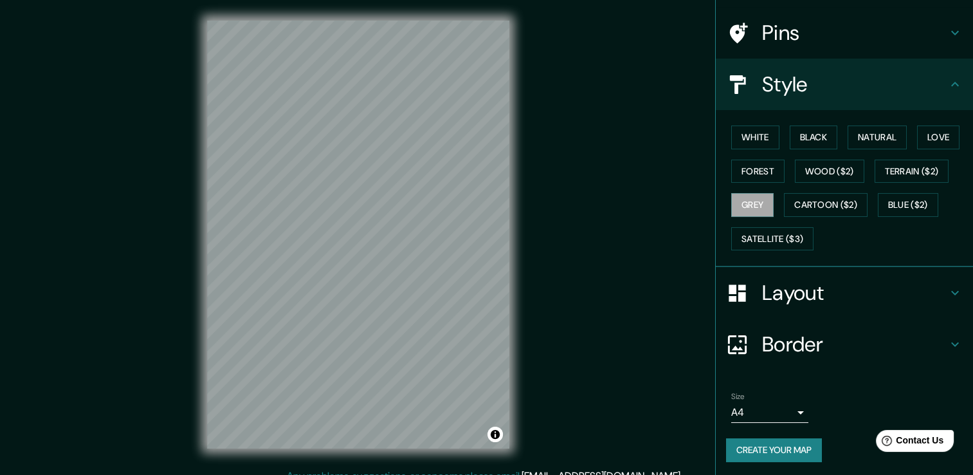
click at [767, 446] on button "Create your map" at bounding box center [774, 450] width 96 height 24
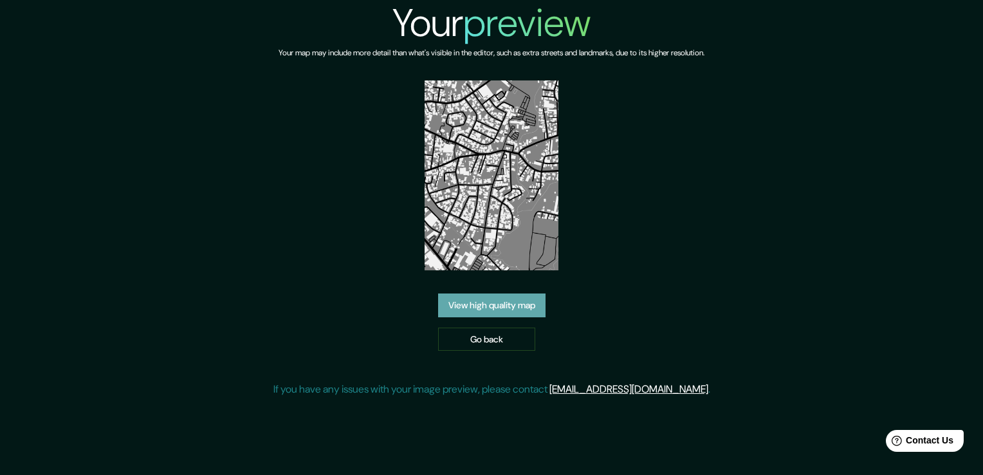
click at [514, 303] on link "View high quality map" at bounding box center [491, 305] width 107 height 24
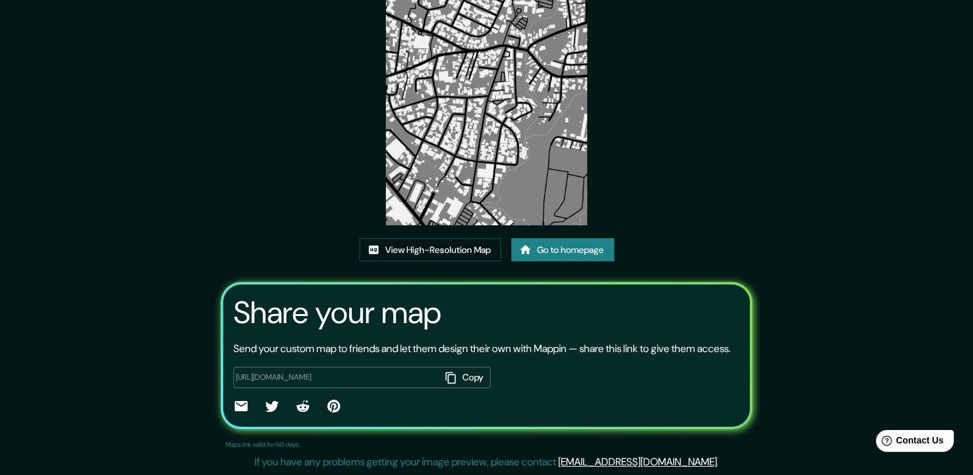
scroll to position [129, 0]
click at [464, 243] on link "View High-Resolution Map" at bounding box center [429, 250] width 141 height 24
